Goal: Find specific page/section: Find specific page/section

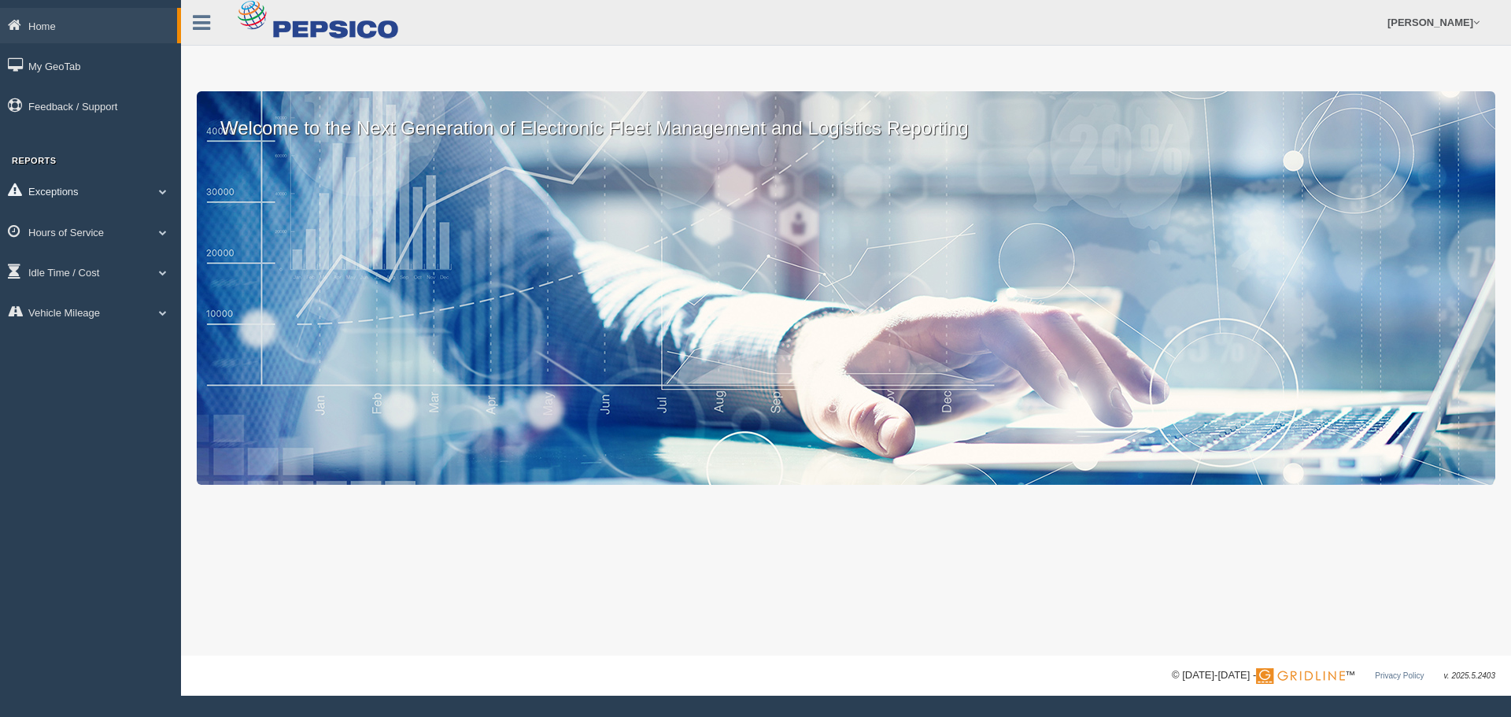
click at [82, 193] on link "Exceptions" at bounding box center [90, 190] width 181 height 35
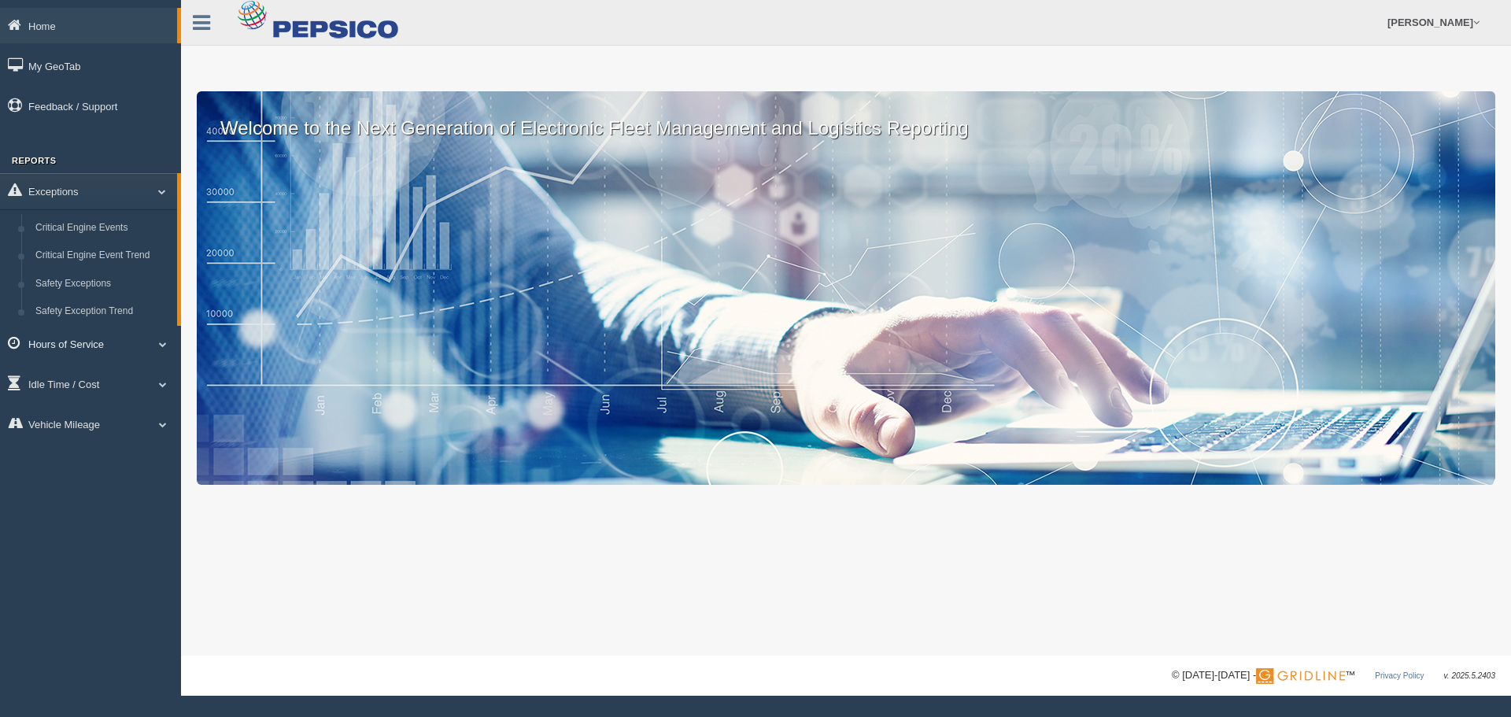
click at [64, 340] on link "Hours of Service" at bounding box center [90, 343] width 181 height 35
click at [80, 264] on link "HOS Explanation Reports" at bounding box center [102, 268] width 149 height 28
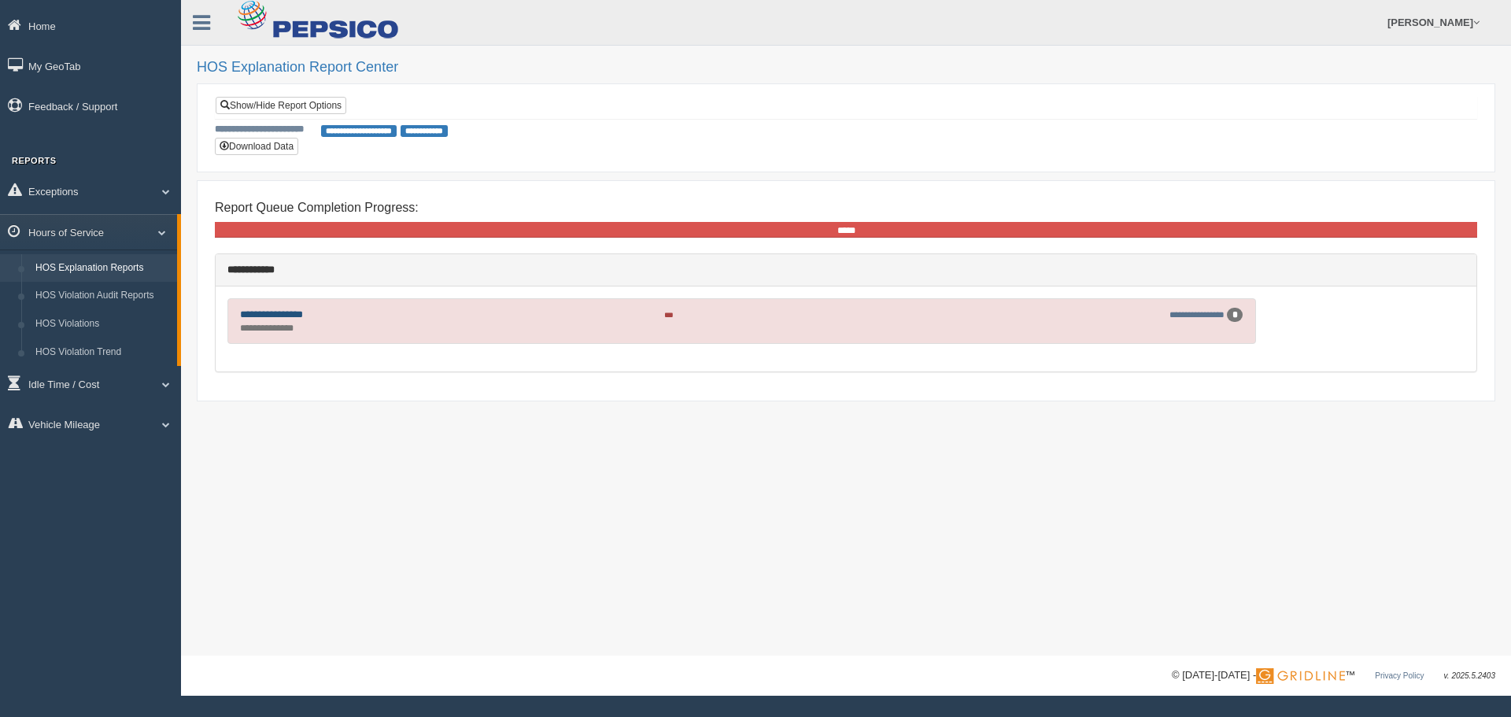
click at [270, 311] on link "**********" at bounding box center [271, 314] width 63 height 10
